Goal: Find contact information: Find contact information

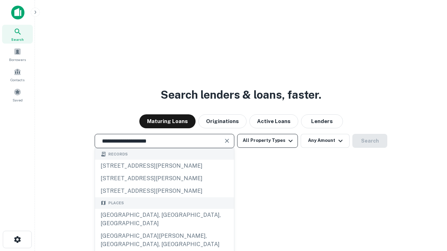
click at [164, 230] on div "Santa Monica, CA, USA" at bounding box center [164, 219] width 139 height 21
click at [267, 141] on button "All Property Types" at bounding box center [267, 141] width 61 height 14
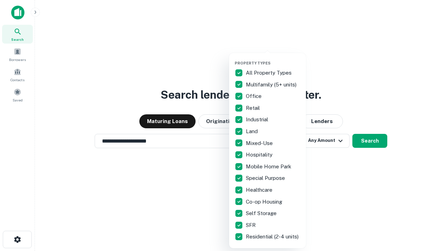
type input "**********"
click at [273, 59] on button "button" at bounding box center [273, 59] width 77 height 0
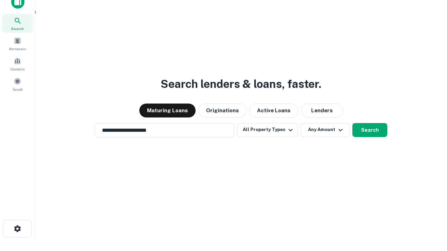
scroll to position [4, 84]
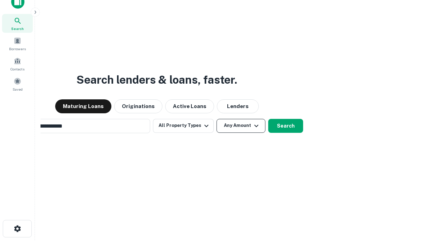
click at [217, 119] on button "Any Amount" at bounding box center [241, 126] width 49 height 14
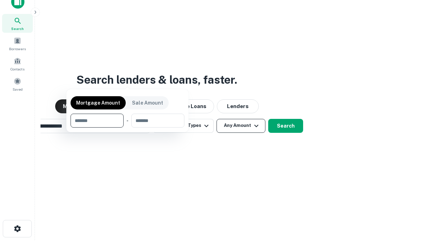
scroll to position [11, 0]
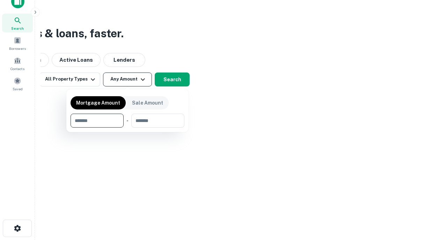
type input "*******"
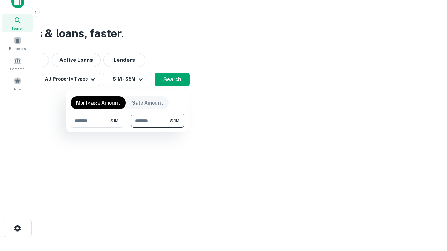
type input "*******"
click at [127, 128] on button "button" at bounding box center [128, 128] width 114 height 0
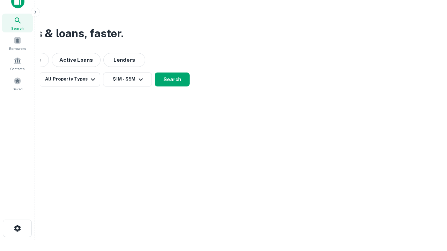
scroll to position [11, 0]
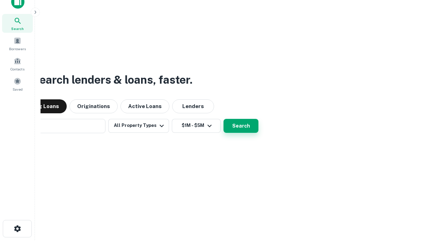
click at [223, 119] on button "Search" at bounding box center [240, 126] width 35 height 14
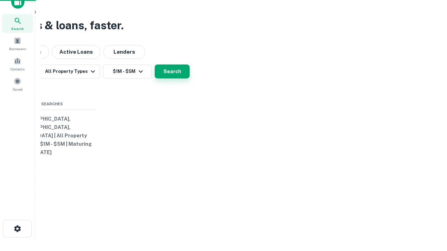
scroll to position [11, 0]
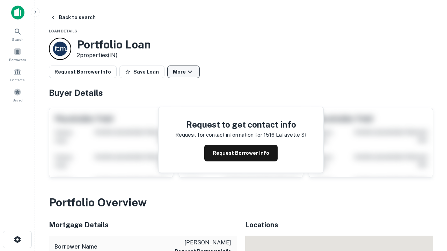
click at [183, 72] on button "More" at bounding box center [183, 72] width 32 height 13
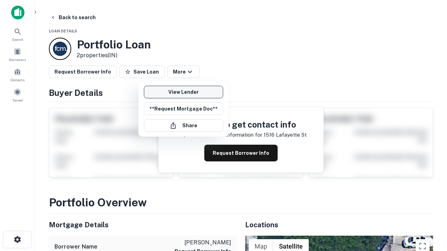
click at [183, 92] on link "View Lender" at bounding box center [183, 92] width 79 height 13
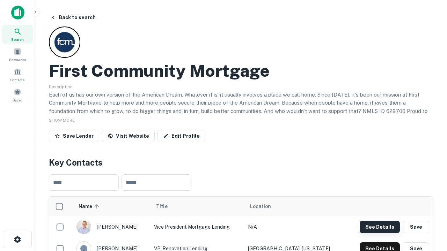
click at [380, 227] on button "See Details" at bounding box center [380, 227] width 40 height 13
click at [17, 240] on icon "button" at bounding box center [17, 240] width 8 height 8
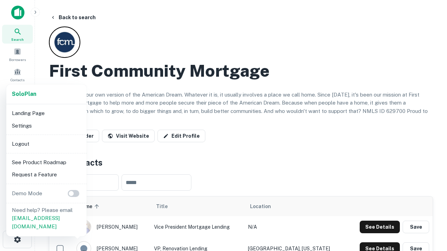
click at [46, 144] on li "Logout" at bounding box center [46, 144] width 75 height 13
